Goal: Transaction & Acquisition: Purchase product/service

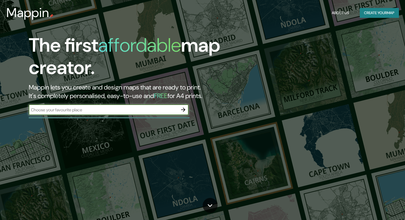
click at [102, 112] on input "text" at bounding box center [103, 110] width 149 height 6
type input "[GEOGRAPHIC_DATA]"
click at [187, 108] on icon "button" at bounding box center [183, 110] width 6 height 6
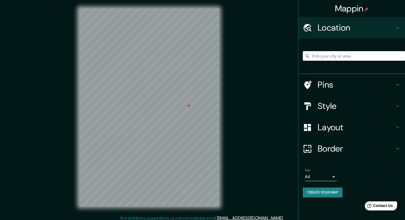
click at [318, 58] on input "Pick your city or area" at bounding box center [354, 56] width 102 height 10
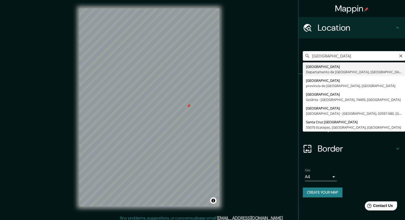
type input "[GEOGRAPHIC_DATA], [GEOGRAPHIC_DATA], [GEOGRAPHIC_DATA]"
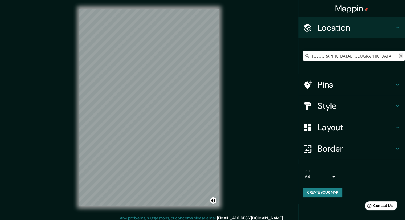
click at [401, 55] on icon "Clear" at bounding box center [401, 56] width 4 height 4
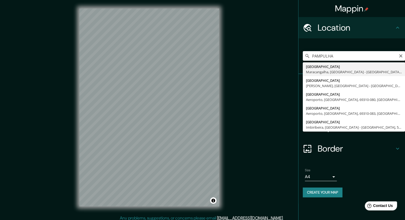
type input "[GEOGRAPHIC_DATA], [GEOGRAPHIC_DATA], [GEOGRAPHIC_DATA], [GEOGRAPHIC_DATA]"
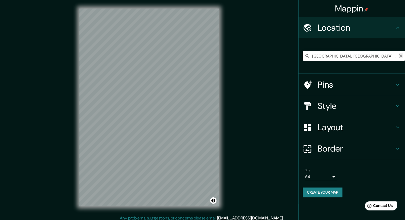
click at [402, 55] on icon "Clear" at bounding box center [401, 56] width 4 height 4
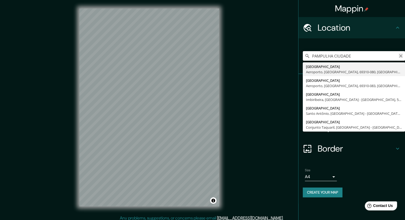
type input "PAMPULHA CIUDADE"
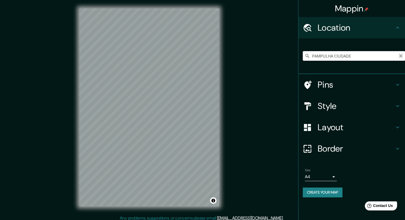
click at [402, 56] on icon "Clear" at bounding box center [401, 56] width 4 height 4
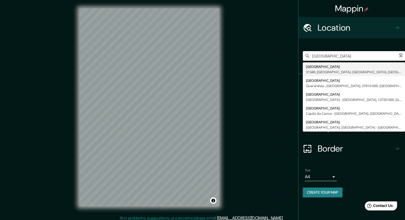
type input "[GEOGRAPHIC_DATA], 31340, [GEOGRAPHIC_DATA], [GEOGRAPHIC_DATA], [GEOGRAPHIC_DAT…"
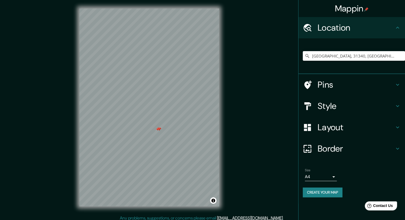
click at [159, 131] on div at bounding box center [159, 129] width 4 height 4
click at [158, 131] on div at bounding box center [158, 129] width 4 height 4
